Goal: Task Accomplishment & Management: Manage account settings

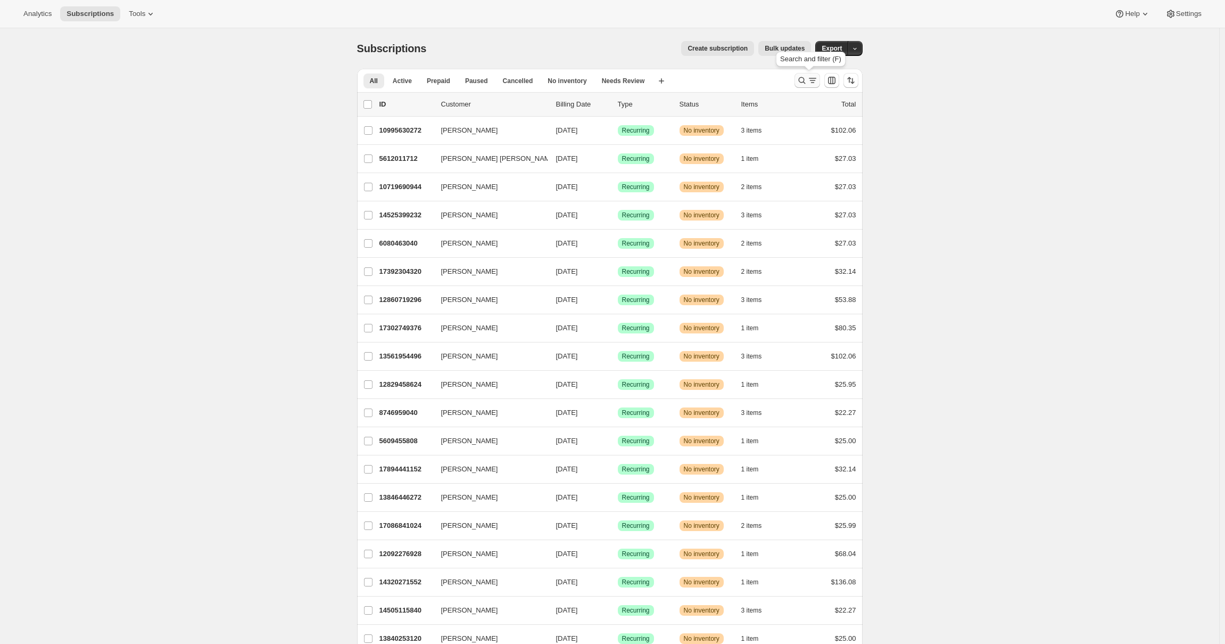
click at [806, 80] on icon "Search and filter results" at bounding box center [802, 80] width 11 height 11
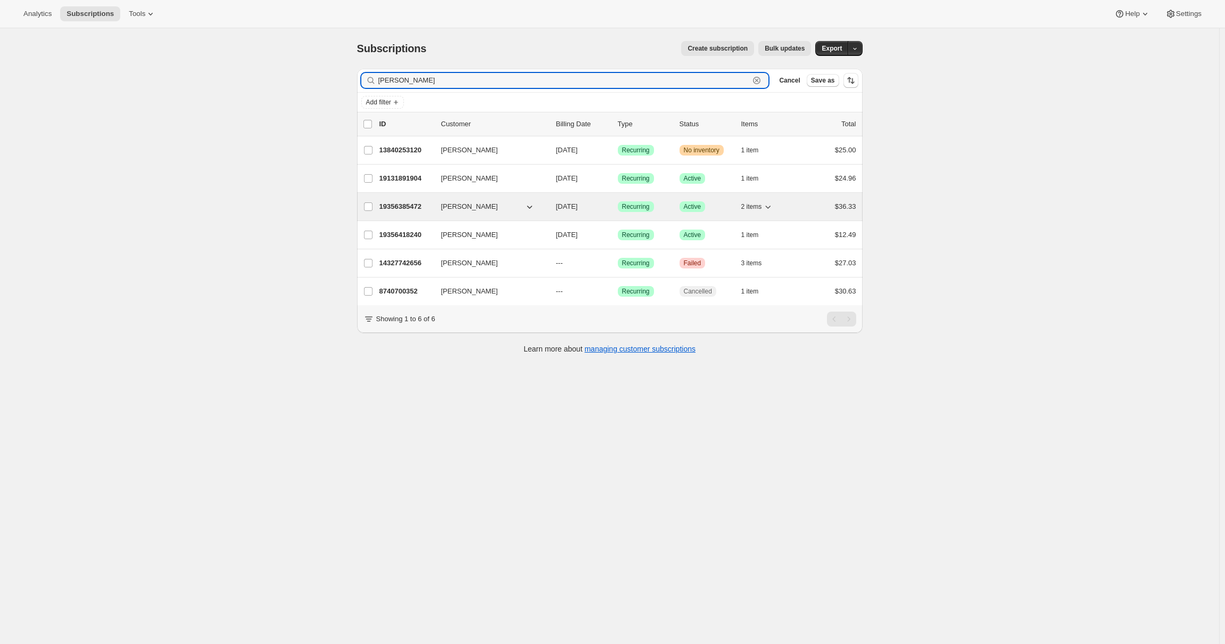
type input "[PERSON_NAME]"
click at [762, 203] on span "2 items" at bounding box center [752, 206] width 21 height 9
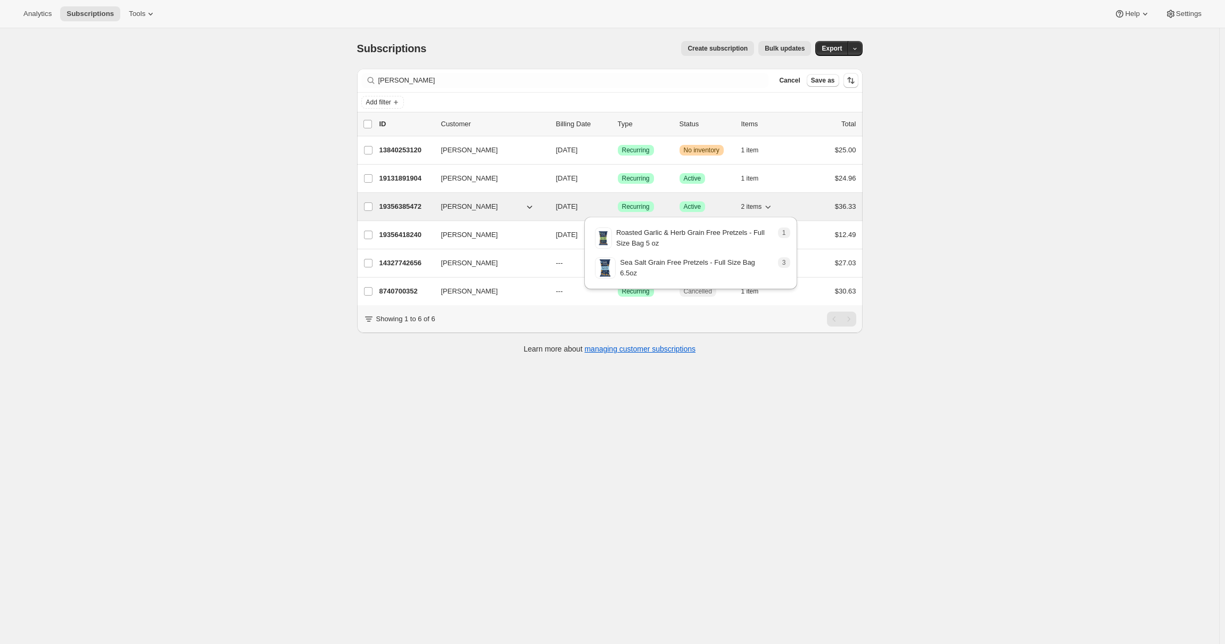
click at [762, 203] on span "2 items" at bounding box center [752, 206] width 21 height 9
click at [398, 202] on p "19356385472" at bounding box center [406, 206] width 53 height 11
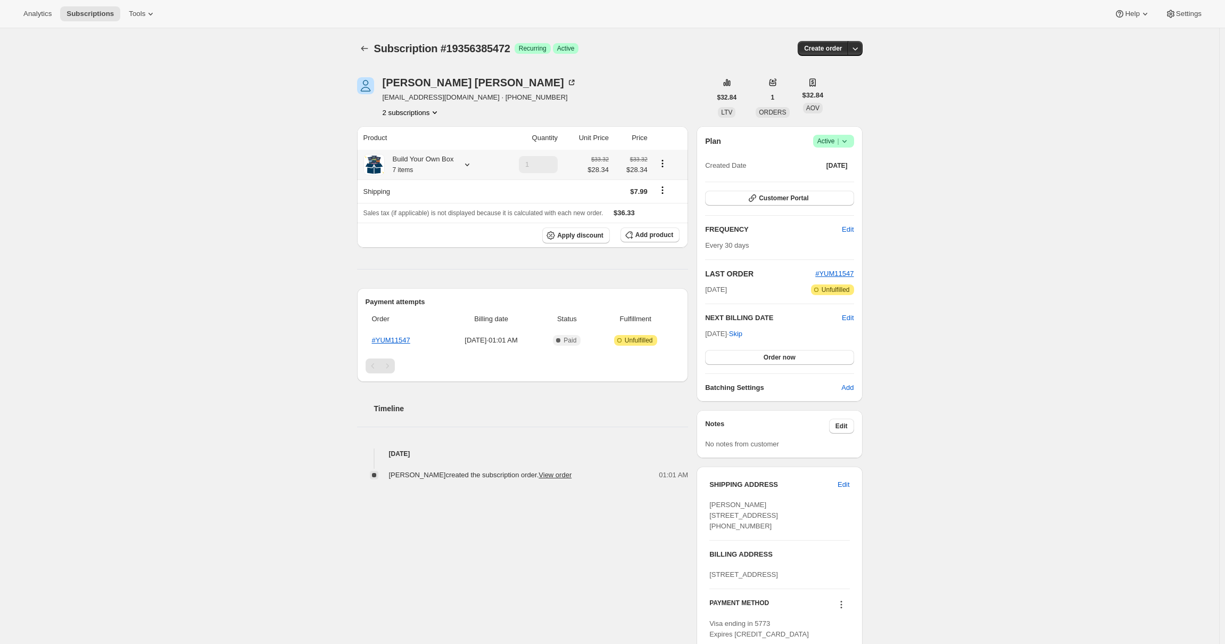
click at [456, 169] on div "Build Your Own Box 7 items" at bounding box center [429, 164] width 131 height 21
click at [470, 165] on icon at bounding box center [467, 164] width 4 height 3
click at [430, 108] on button "2 subscriptions" at bounding box center [412, 112] width 58 height 11
